Goal: Task Accomplishment & Management: Manage account settings

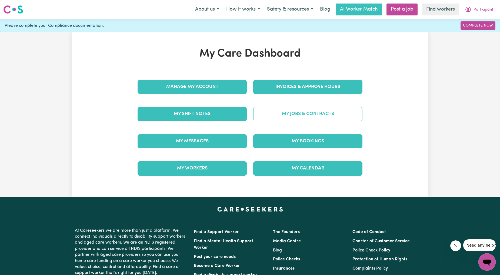
click at [291, 113] on link "My Jobs & Contracts" at bounding box center [307, 114] width 109 height 14
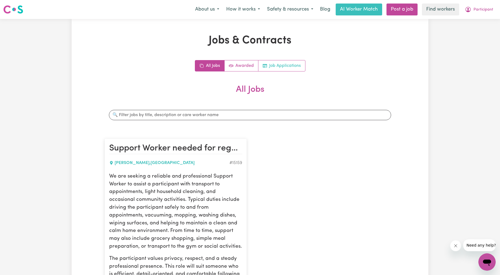
click at [287, 69] on link "Job Applications" at bounding box center [281, 65] width 47 height 11
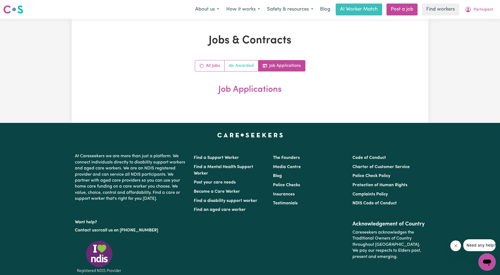
click at [241, 61] on link "Awarded" at bounding box center [242, 65] width 34 height 11
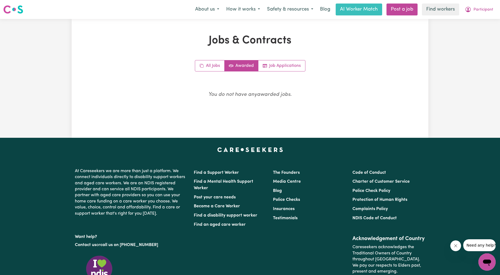
click at [187, 66] on div "All Jobs Awarded Job Applications" at bounding box center [250, 65] width 291 height 11
click at [204, 67] on icon "All jobs" at bounding box center [202, 66] width 4 height 4
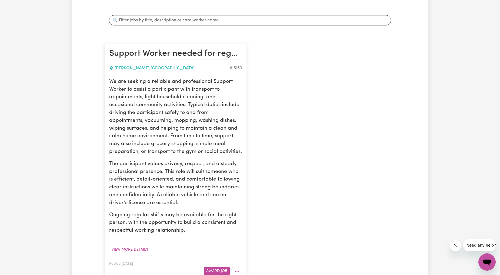
scroll to position [100, 0]
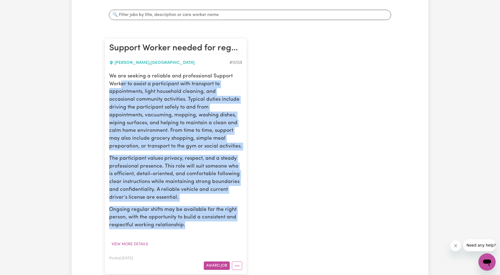
drag, startPoint x: 121, startPoint y: 87, endPoint x: 184, endPoint y: 224, distance: 151.1
click at [184, 224] on div "We are seeking a reliable and professional Support Worker to assist a participa…" at bounding box center [175, 150] width 133 height 157
click at [196, 226] on p "Ongoing regular shifts may be available for the right person, with the opportun…" at bounding box center [175, 217] width 133 height 23
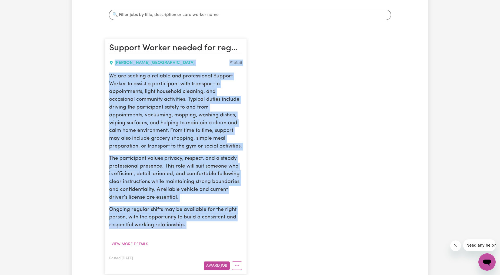
drag, startPoint x: 196, startPoint y: 226, endPoint x: 114, endPoint y: 65, distance: 180.4
click at [114, 65] on article "Support Worker needed for regular shifts [GEOGRAPHIC_DATA] , [GEOGRAPHIC_DATA] …" at bounding box center [176, 156] width 142 height 236
click at [187, 145] on p "We are seeking a reliable and professional Support Worker to assist a participa…" at bounding box center [175, 111] width 133 height 78
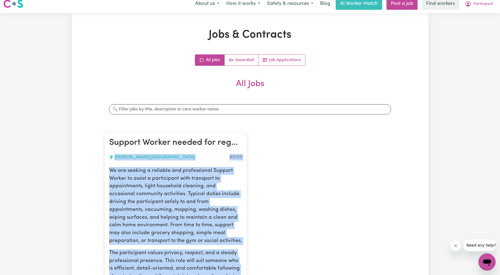
scroll to position [0, 0]
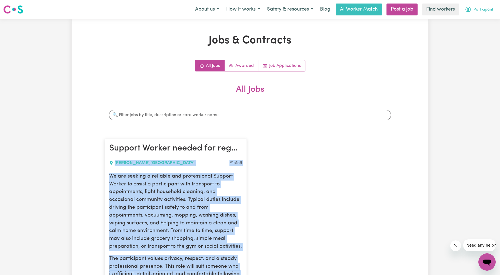
click at [471, 6] on button "Participant" at bounding box center [478, 9] width 35 height 11
click at [468, 44] on link "Logout" at bounding box center [475, 41] width 43 height 10
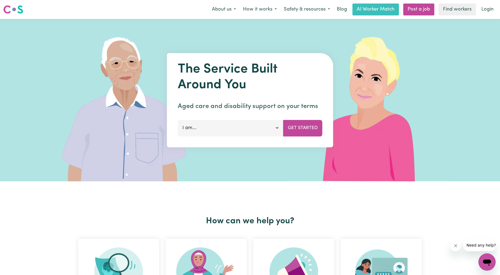
click at [483, 18] on nav "Menu About us How it works Safety & resources Blog AI Worker Match Post a job F…" at bounding box center [250, 9] width 500 height 19
click at [488, 10] on link "Login" at bounding box center [487, 10] width 19 height 12
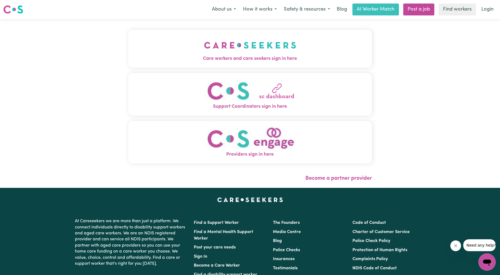
click at [268, 58] on span "Care workers and care seekers sign in here" at bounding box center [250, 58] width 244 height 7
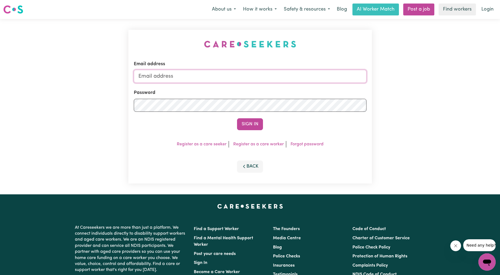
click at [271, 82] on input "Email address" at bounding box center [250, 76] width 233 height 13
click at [272, 104] on form "Email address [EMAIL_ADDRESS][PERSON_NAME][DOMAIN_NAME] Password Sign In" at bounding box center [250, 95] width 233 height 69
type input "superuser~[EMAIL_ADDRESS][DOMAIN_NAME]"
click at [251, 128] on button "Sign In" at bounding box center [250, 124] width 26 height 12
